Goal: Transaction & Acquisition: Purchase product/service

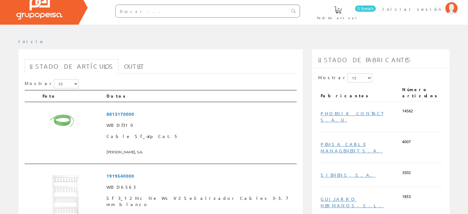
scroll to position [62, 0]
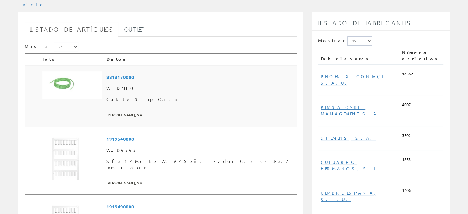
click at [146, 74] on span "8813170000" at bounding box center [200, 76] width 188 height 11
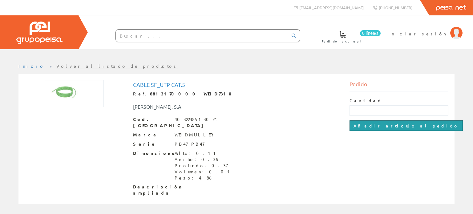
click at [375, 125] on input "Añadir artículo al pedido" at bounding box center [405, 125] width 113 height 10
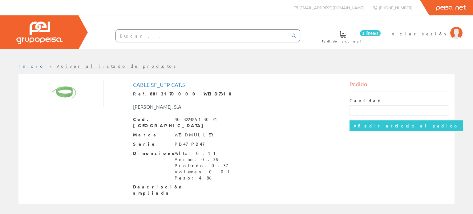
click at [122, 67] on ul "Inicio Volver al listado de productos" at bounding box center [236, 68] width 436 height 11
drag, startPoint x: 437, startPoint y: 122, endPoint x: 329, endPoint y: 119, distance: 108.7
click at [330, 121] on div "Cable Sf_utp Cat.5 Ref. 8813170000 WEID7310 WEIDMULLER, S.A. Cod. Barras 403224…" at bounding box center [236, 139] width 433 height 119
click at [328, 116] on div "Cod. Barras 4032248513024" at bounding box center [236, 122] width 207 height 12
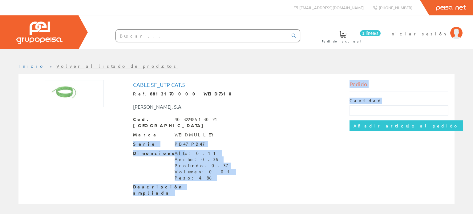
drag, startPoint x: 332, startPoint y: 123, endPoint x: 435, endPoint y: 123, distance: 102.8
click at [435, 123] on div "Cable Sf_utp Cat.5 Ref. 8813170000 WEID7310 WEIDMULLER, S.A. Cod. Barras 403224…" at bounding box center [236, 139] width 433 height 119
click at [439, 32] on span "Iniciar sesión" at bounding box center [417, 33] width 60 height 6
